Goal: Task Accomplishment & Management: Use online tool/utility

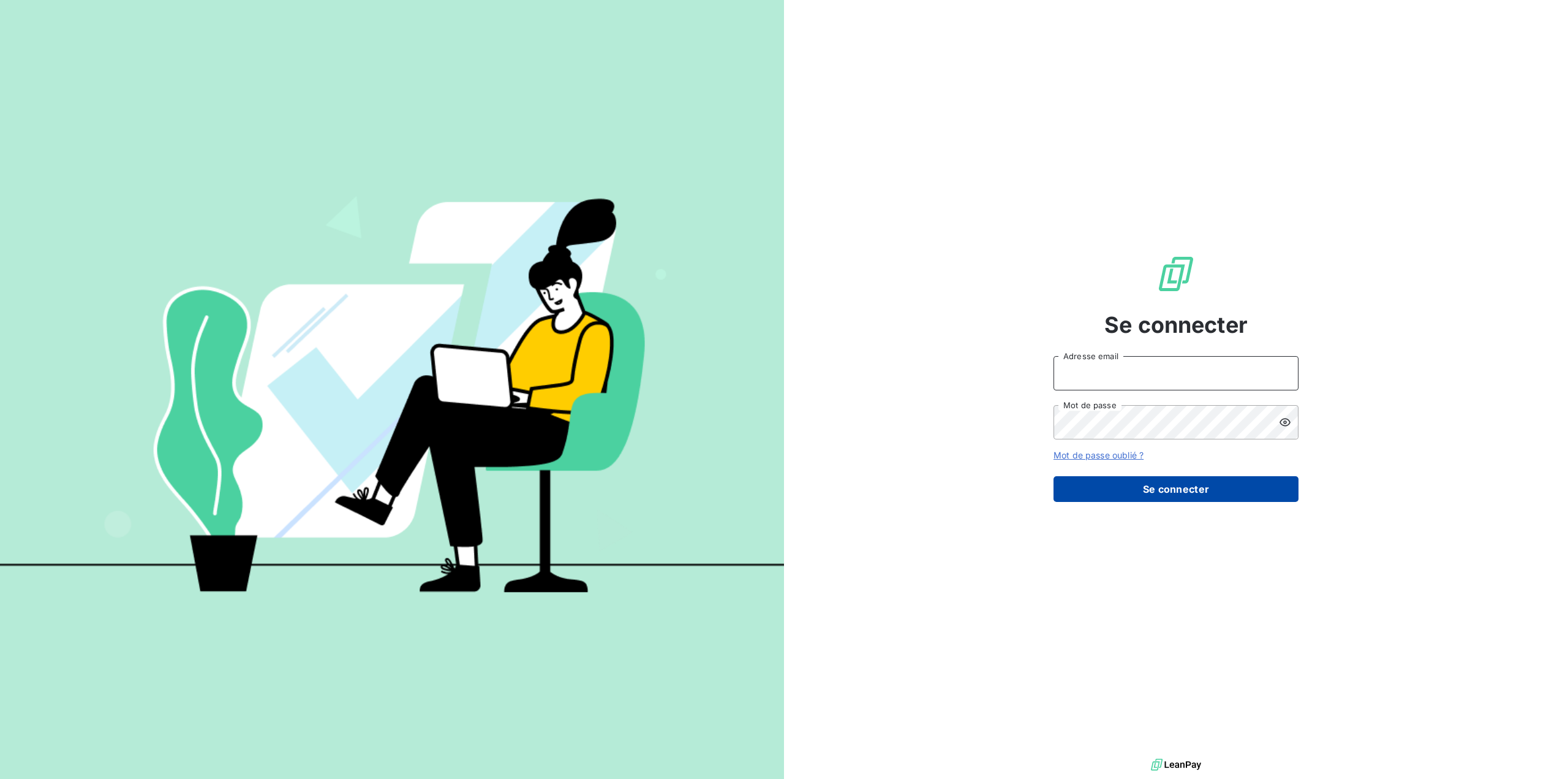
type input "[PERSON_NAME][EMAIL_ADDRESS][PERSON_NAME][DOMAIN_NAME]"
click at [1088, 478] on button "Se connecter" at bounding box center [1176, 489] width 245 height 26
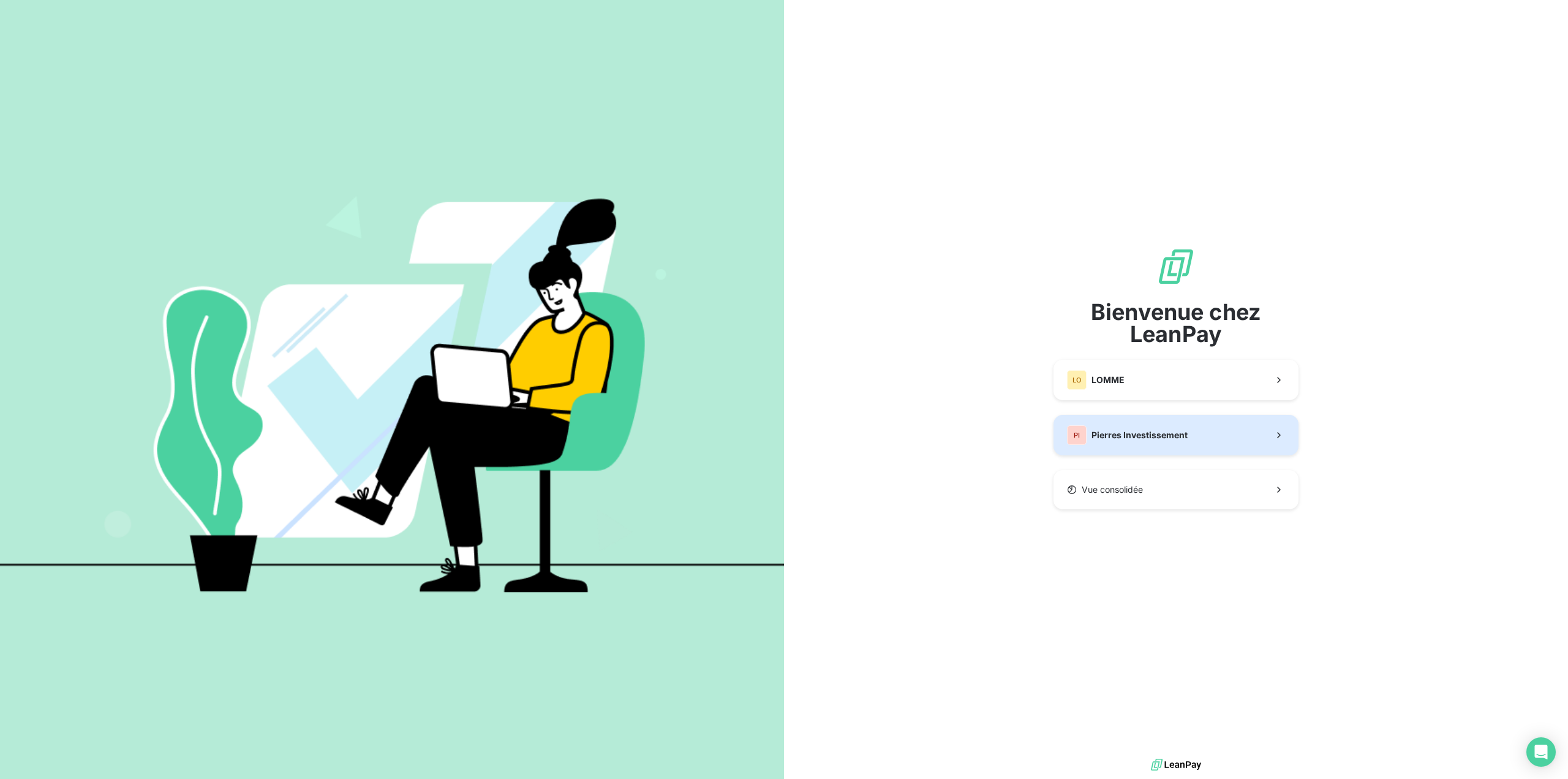
click at [1111, 432] on span "Pierres Investissement" at bounding box center [1139, 435] width 96 height 12
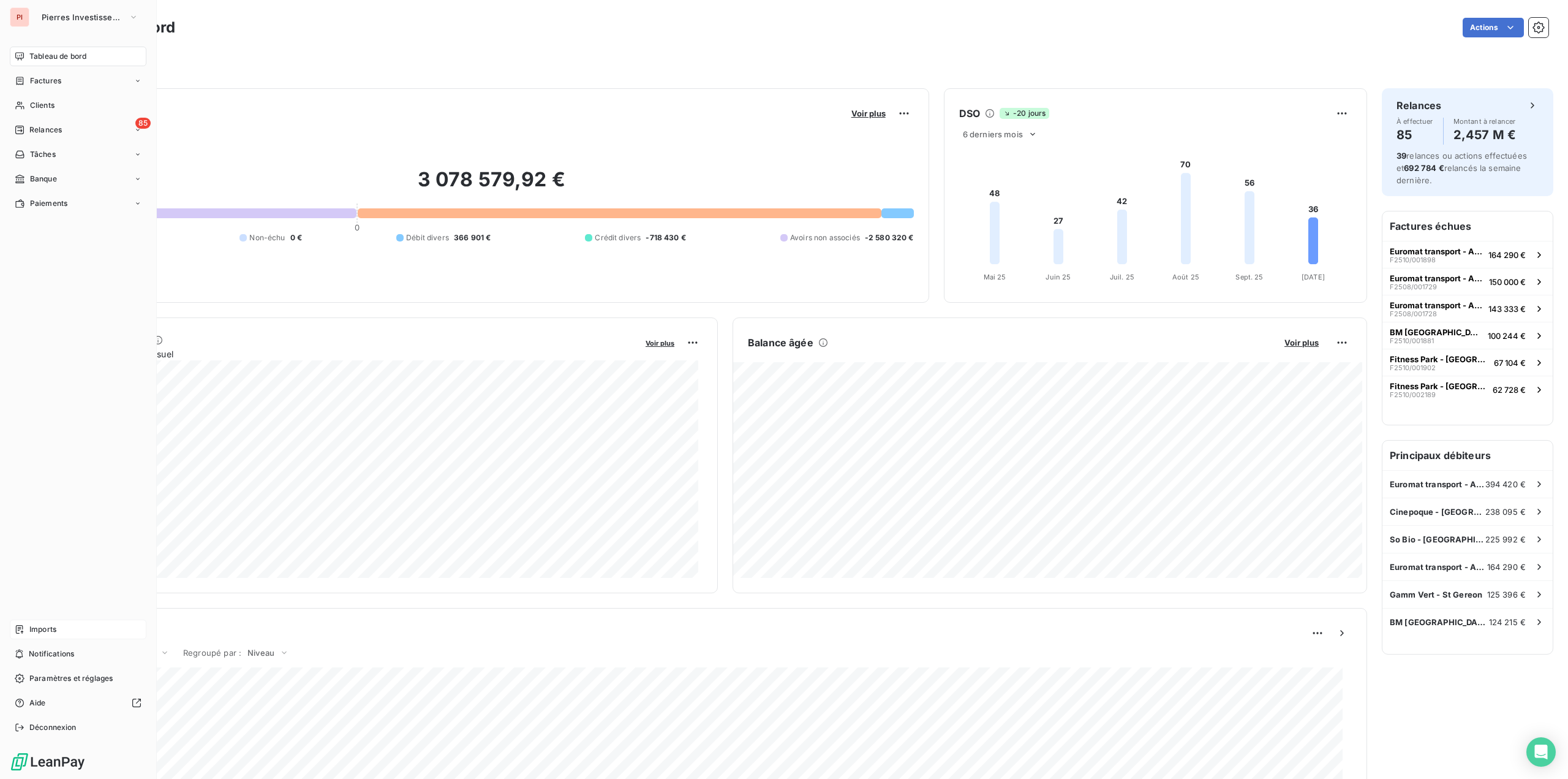
click at [48, 635] on div "Imports" at bounding box center [79, 629] width 137 height 19
